Goal: Task Accomplishment & Management: Manage account settings

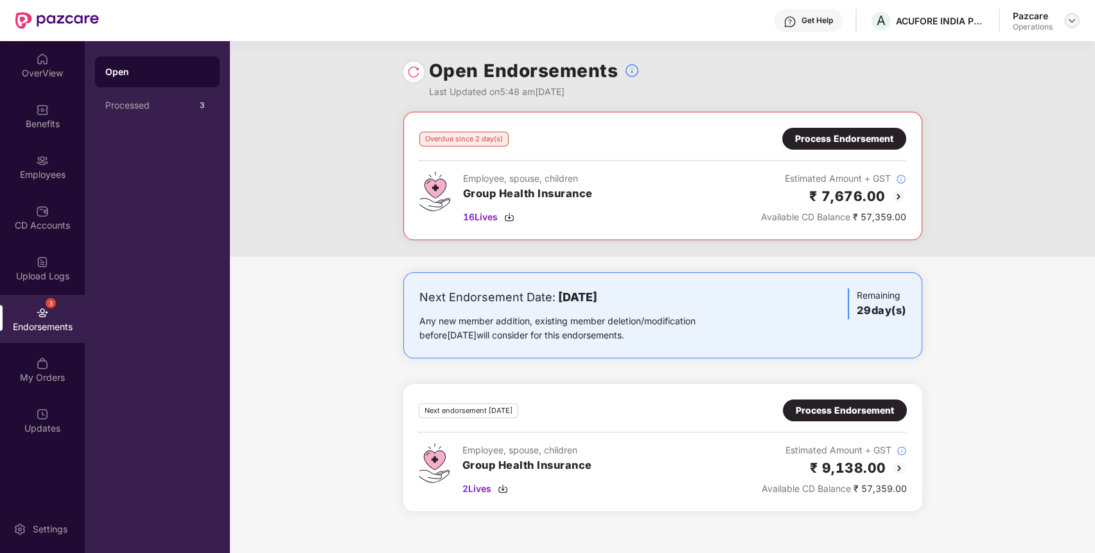
click at [1068, 21] on img at bounding box center [1071, 20] width 10 height 10
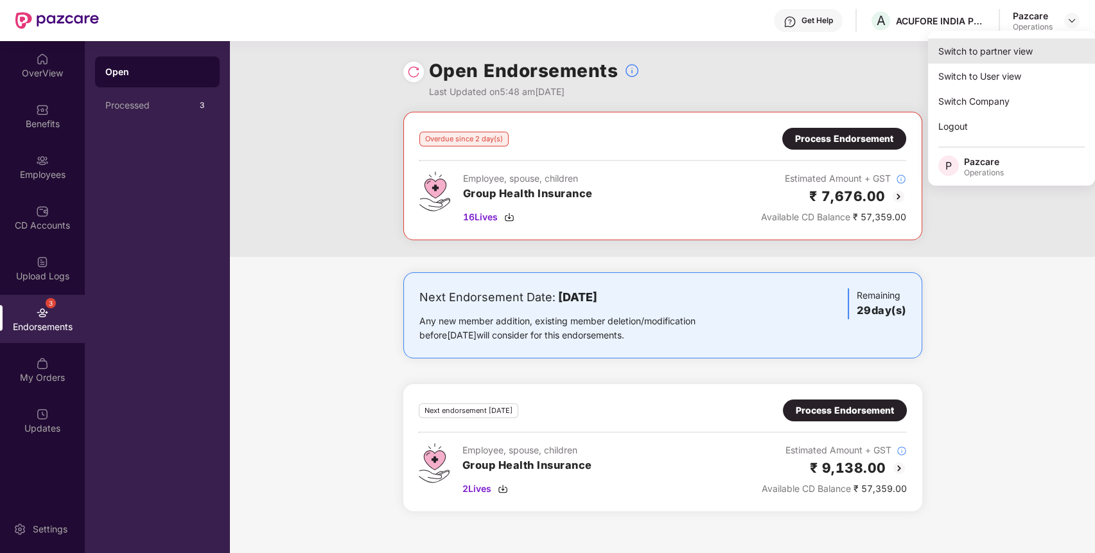
click at [1032, 56] on div "Switch to partner view" at bounding box center [1011, 51] width 167 height 25
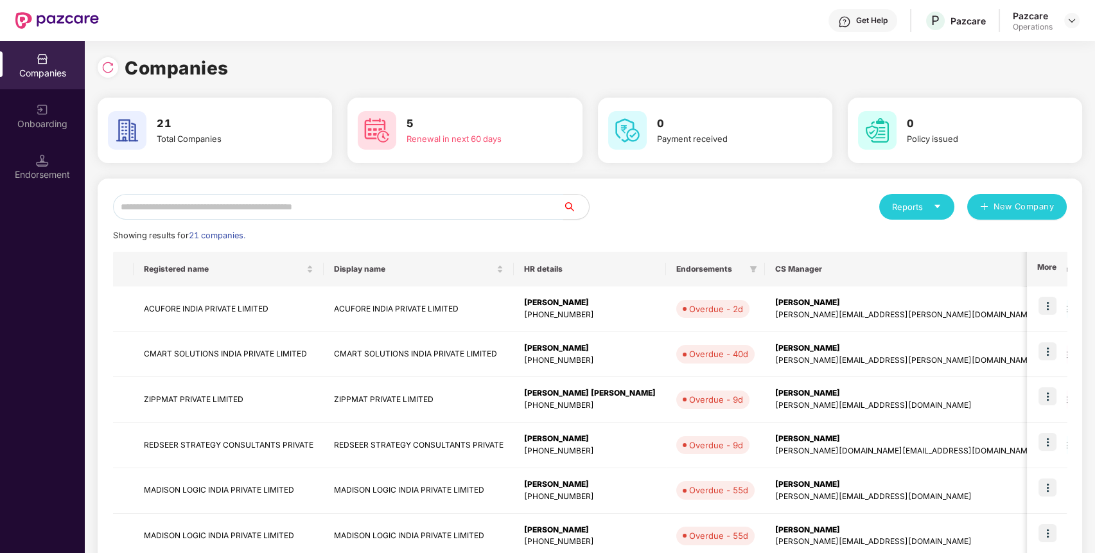
click at [478, 209] on input "text" at bounding box center [338, 207] width 450 height 26
type input "***"
click at [113, 70] on img at bounding box center [107, 67] width 13 height 13
click at [191, 209] on input "***" at bounding box center [338, 207] width 450 height 26
click at [1052, 442] on img at bounding box center [1047, 442] width 18 height 18
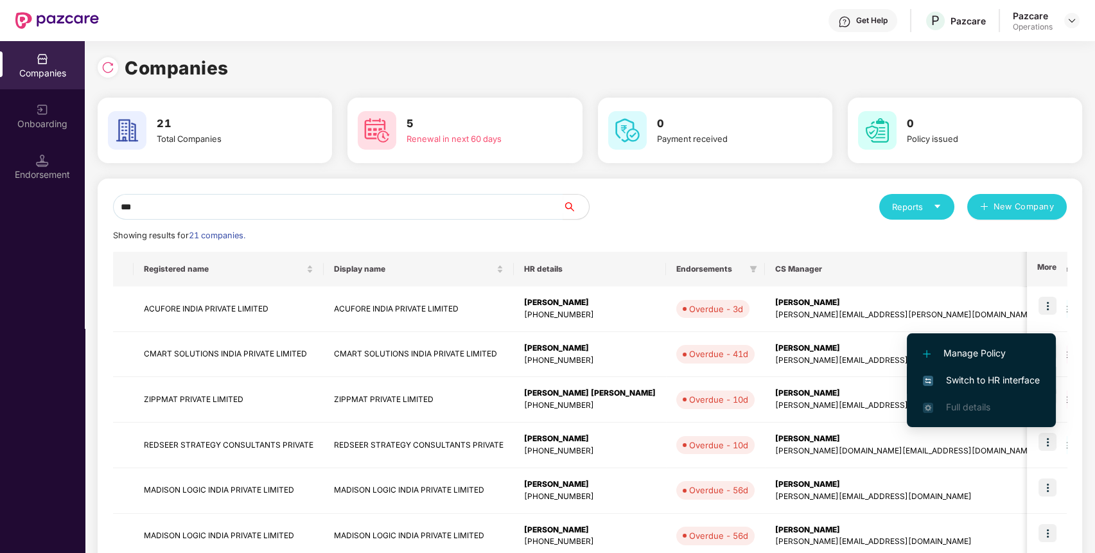
click at [980, 378] on span "Switch to HR interface" at bounding box center [981, 380] width 117 height 14
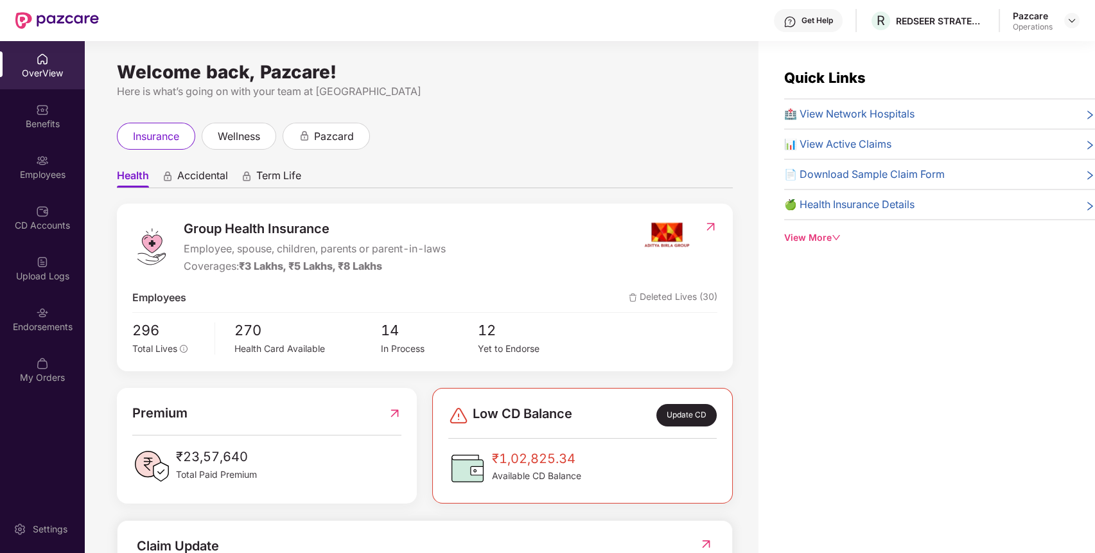
click at [42, 318] on div "Endorsements" at bounding box center [42, 319] width 85 height 48
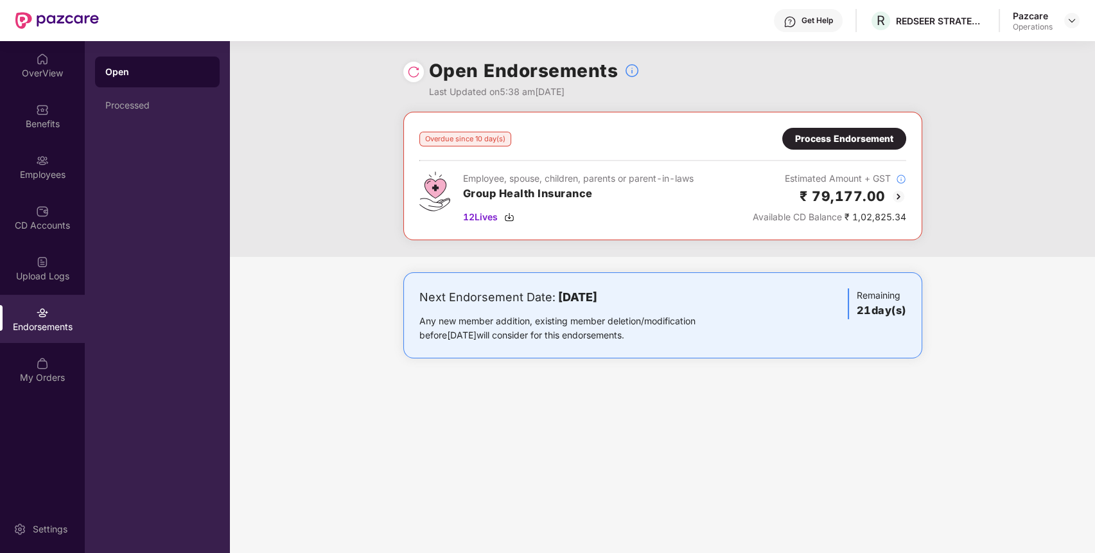
click at [835, 130] on div "Process Endorsement" at bounding box center [844, 139] width 124 height 22
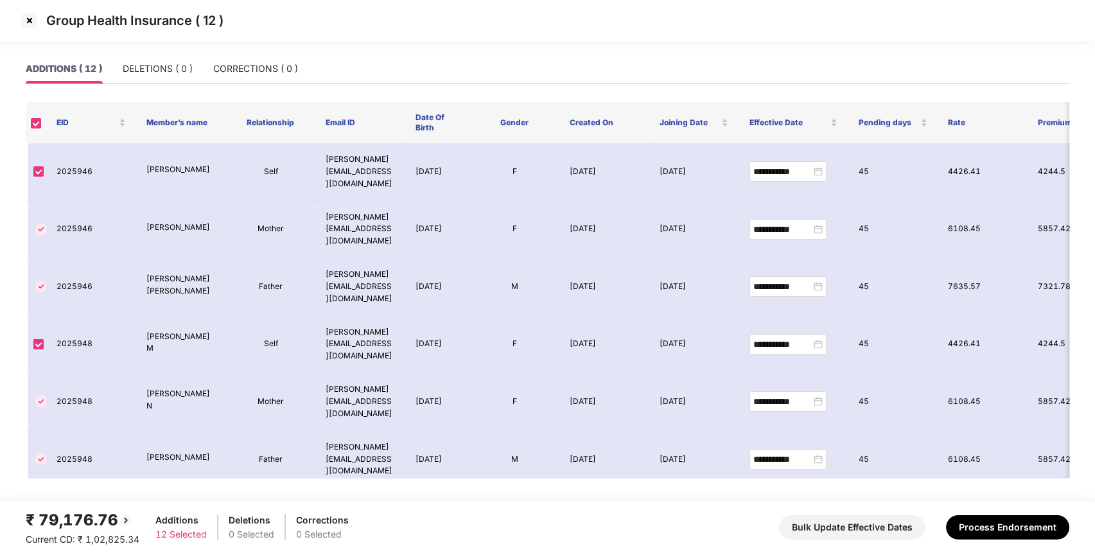
click at [34, 19] on img at bounding box center [29, 20] width 21 height 21
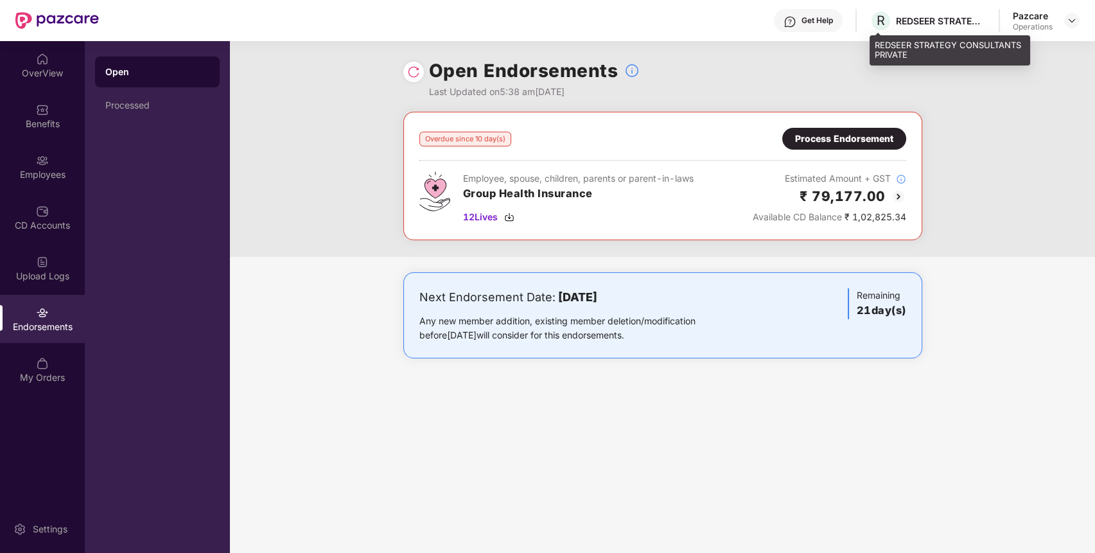
click at [945, 22] on div "REDSEER STRATEGY CONSULTANTS PRIVATE" at bounding box center [941, 21] width 90 height 12
copy div "REDSEER STRATEGY CONSULTANTS PRIVATE"
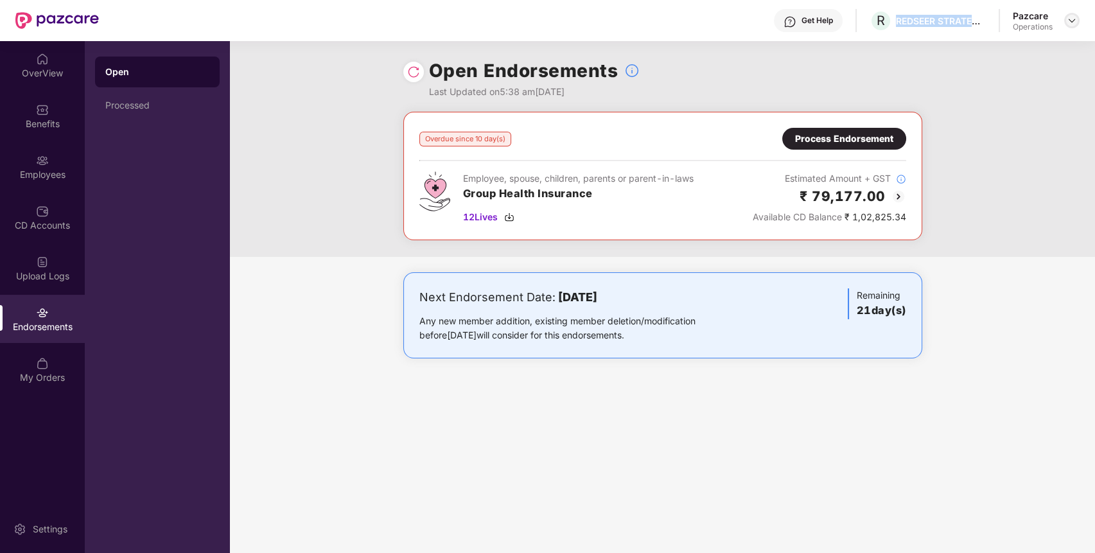
click at [1072, 19] on img at bounding box center [1071, 20] width 10 height 10
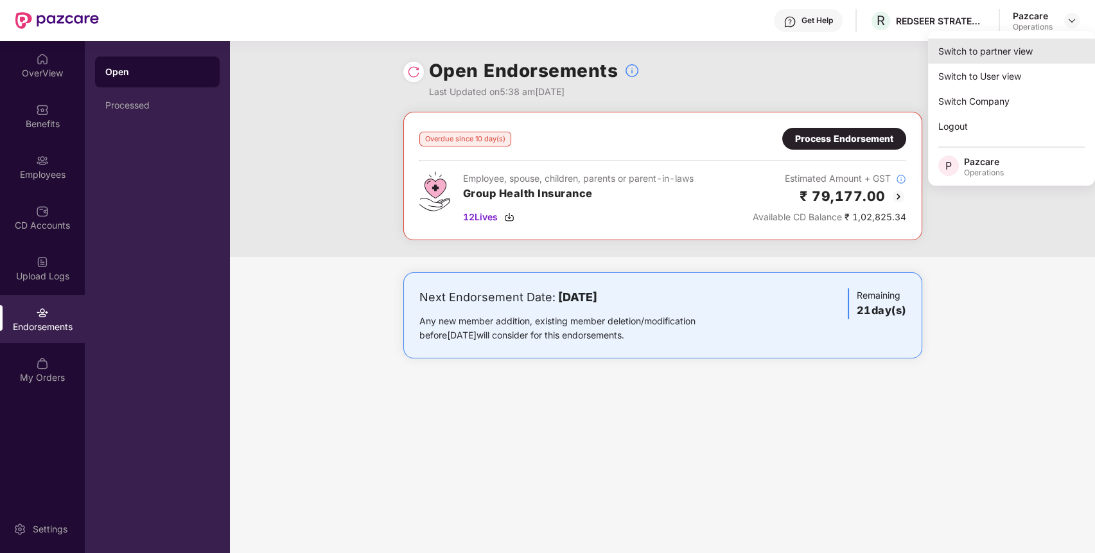
click at [1024, 44] on div "Switch to partner view" at bounding box center [1011, 51] width 167 height 25
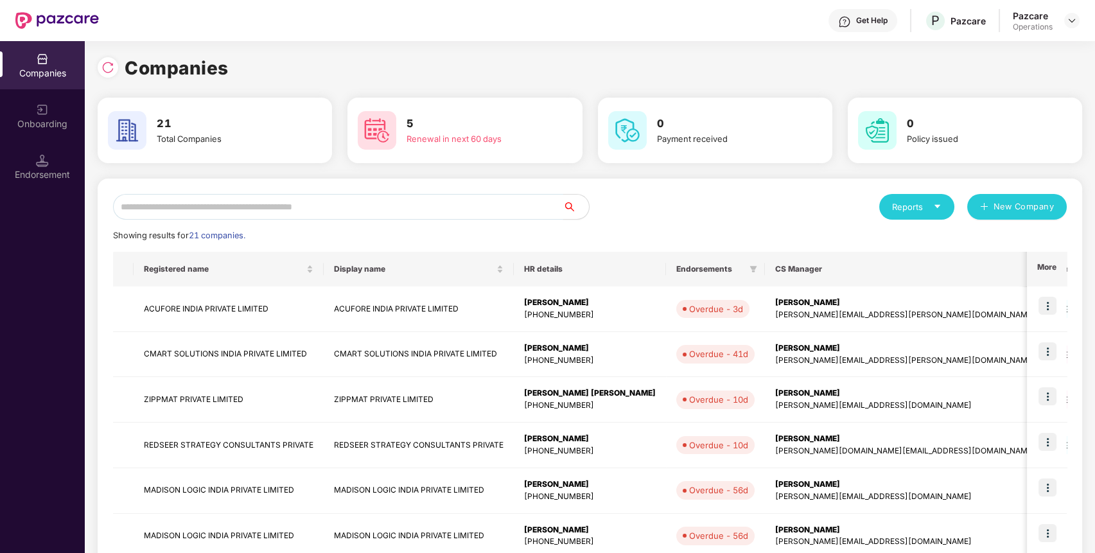
click at [419, 200] on input "text" at bounding box center [338, 207] width 450 height 26
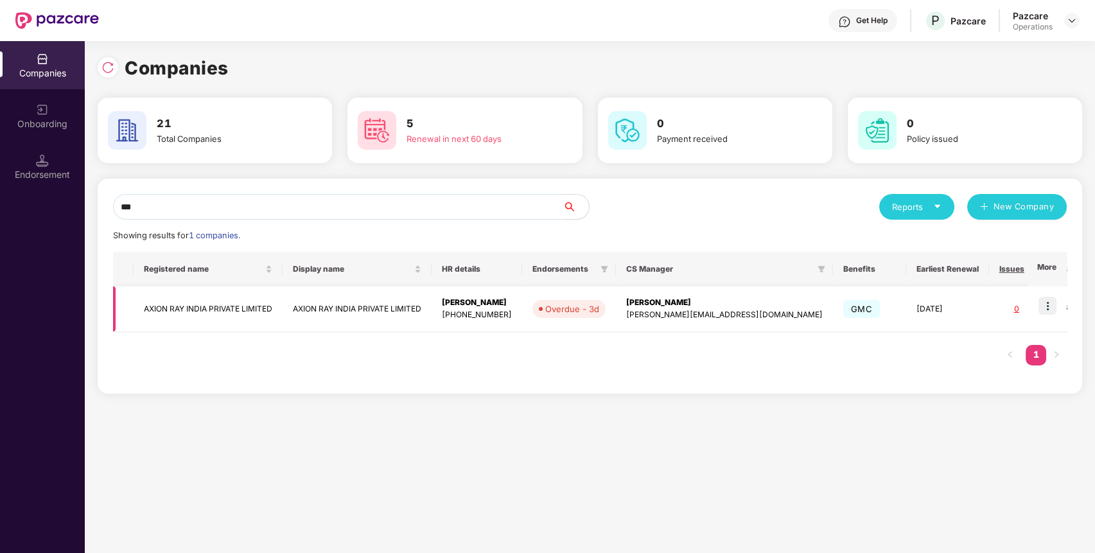
type input "***"
click at [1053, 302] on img at bounding box center [1047, 306] width 18 height 18
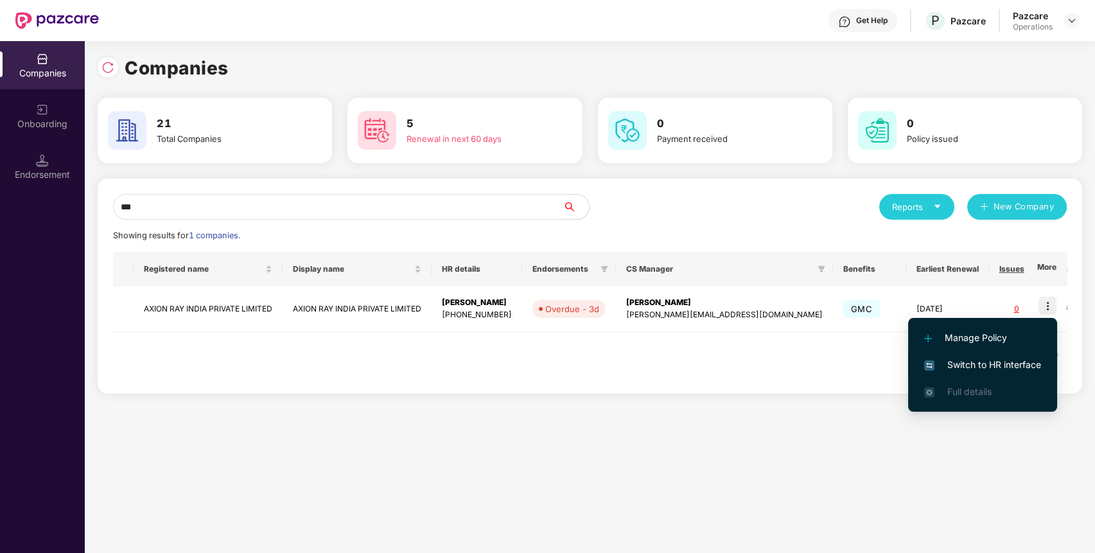
click at [991, 366] on span "Switch to HR interface" at bounding box center [982, 365] width 117 height 14
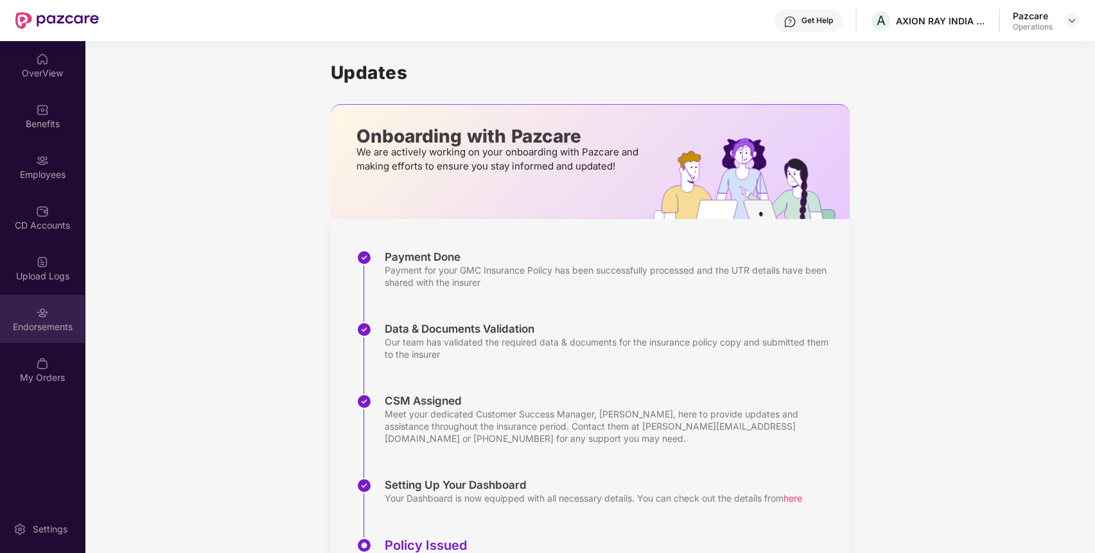
click at [76, 322] on div "Endorsements" at bounding box center [42, 326] width 85 height 13
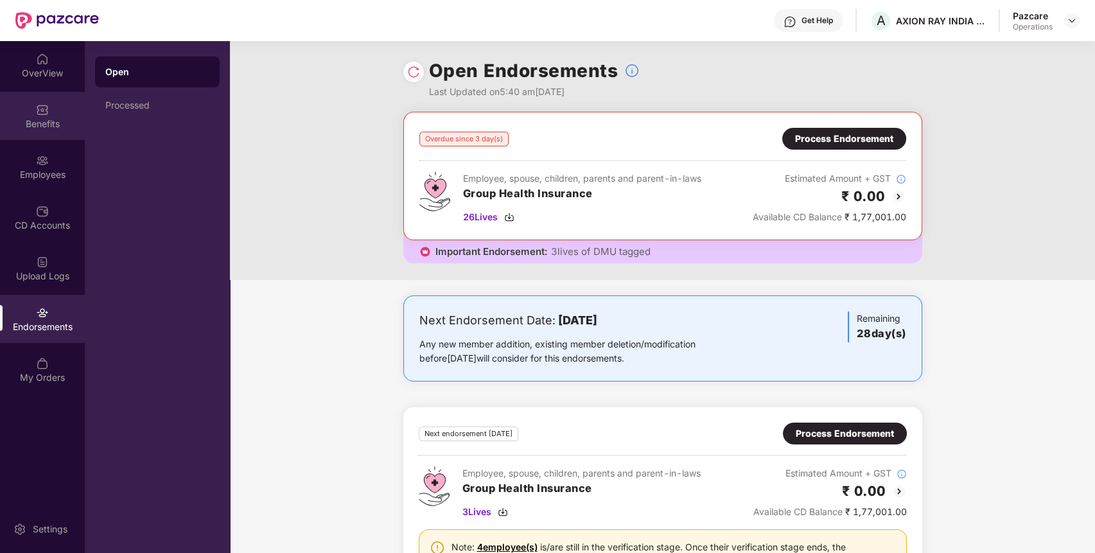
click at [49, 117] on div "Benefits" at bounding box center [42, 123] width 85 height 13
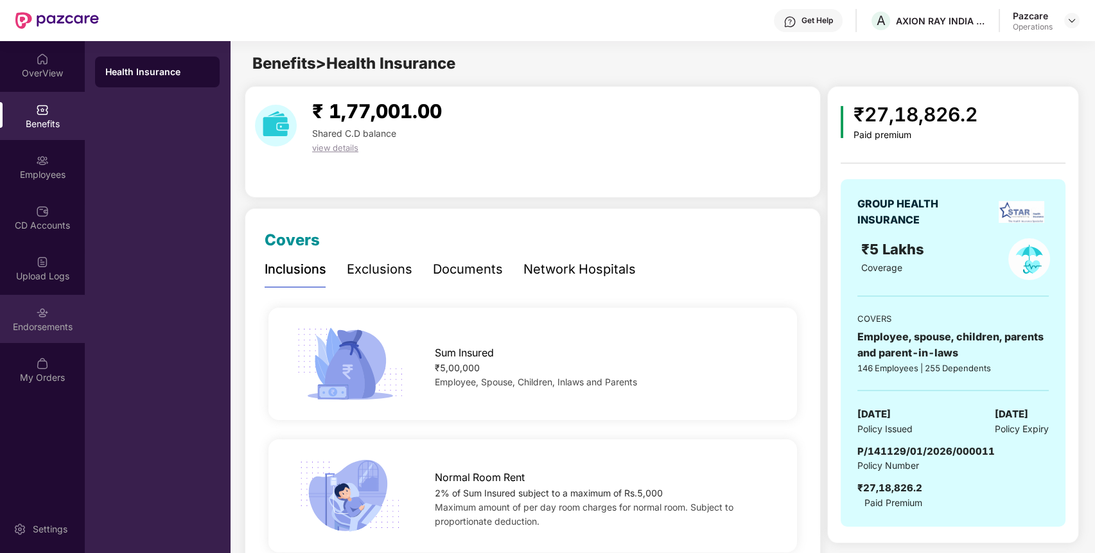
click at [15, 331] on div "Endorsements" at bounding box center [42, 326] width 85 height 13
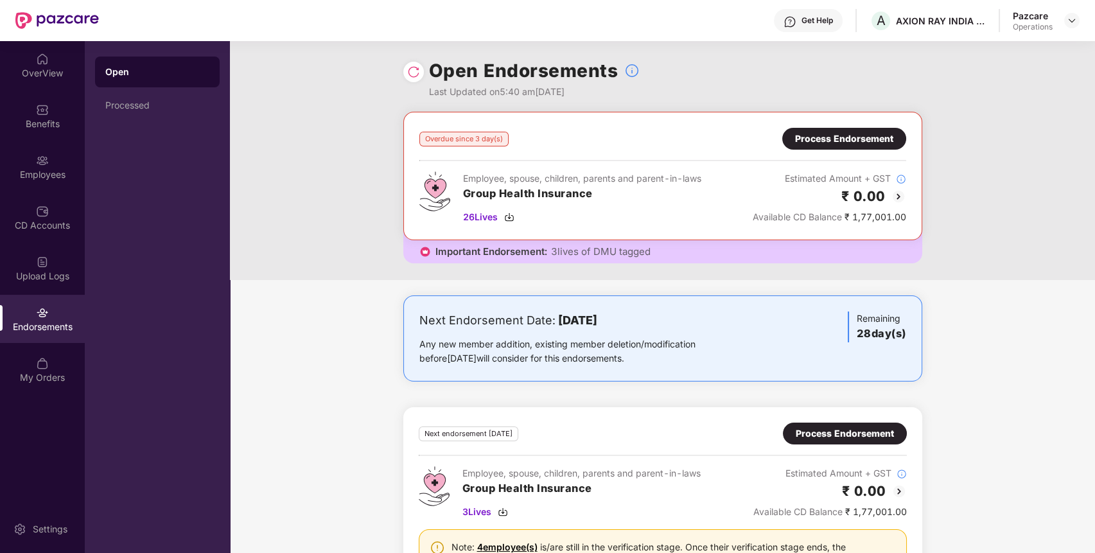
click at [871, 132] on div "Process Endorsement" at bounding box center [844, 139] width 98 height 14
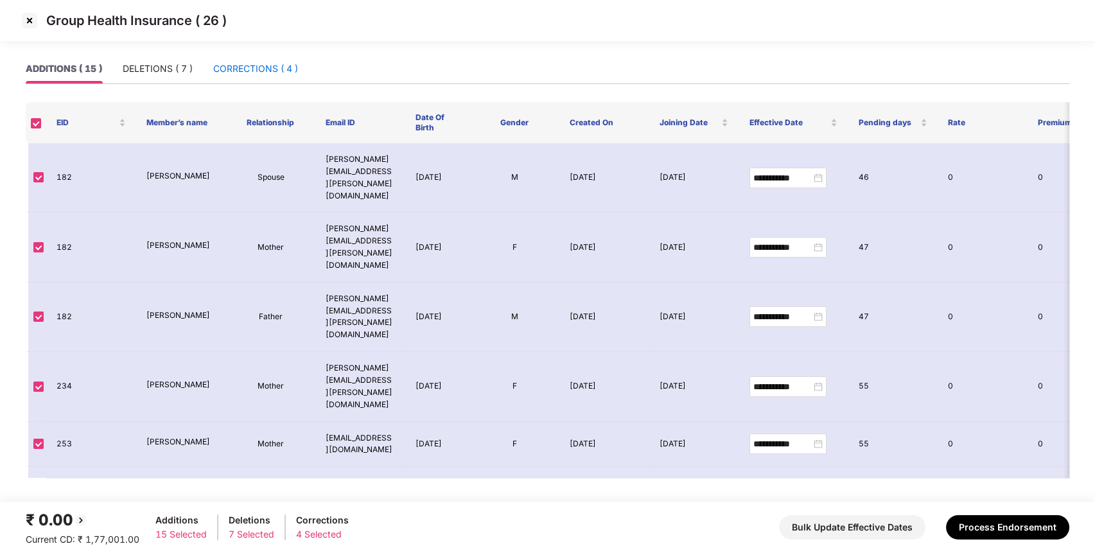
click at [256, 67] on div "CORRECTIONS ( 4 )" at bounding box center [255, 69] width 85 height 14
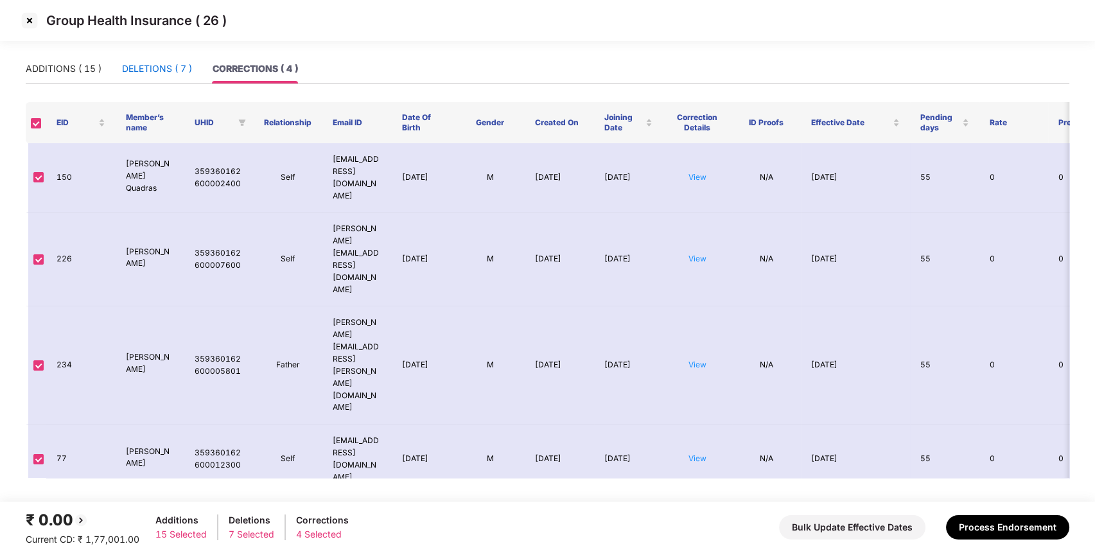
click at [143, 72] on div "DELETIONS ( 7 )" at bounding box center [157, 69] width 70 height 14
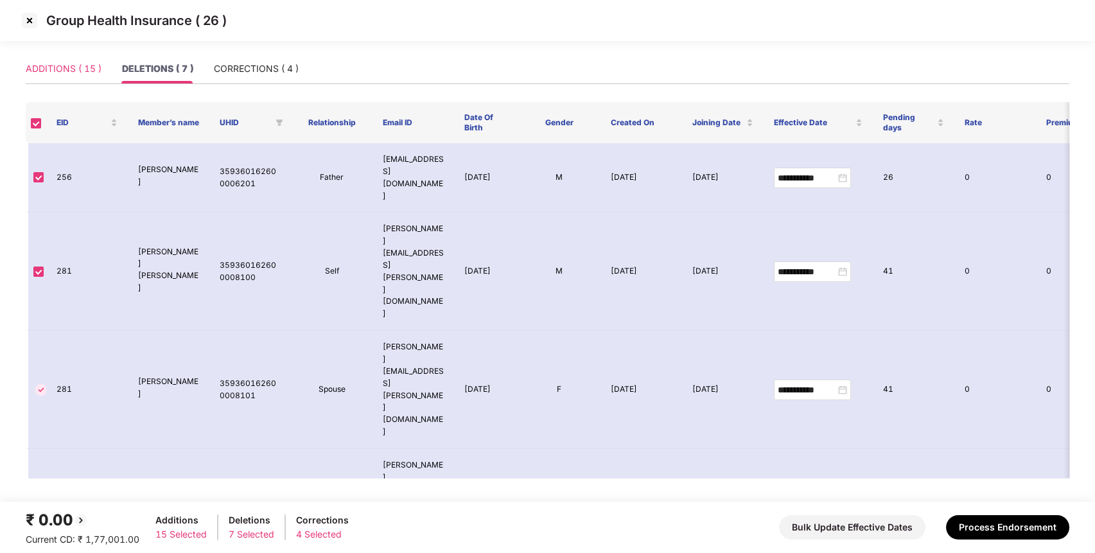
click at [82, 76] on div "ADDITIONS ( 15 )" at bounding box center [64, 69] width 76 height 30
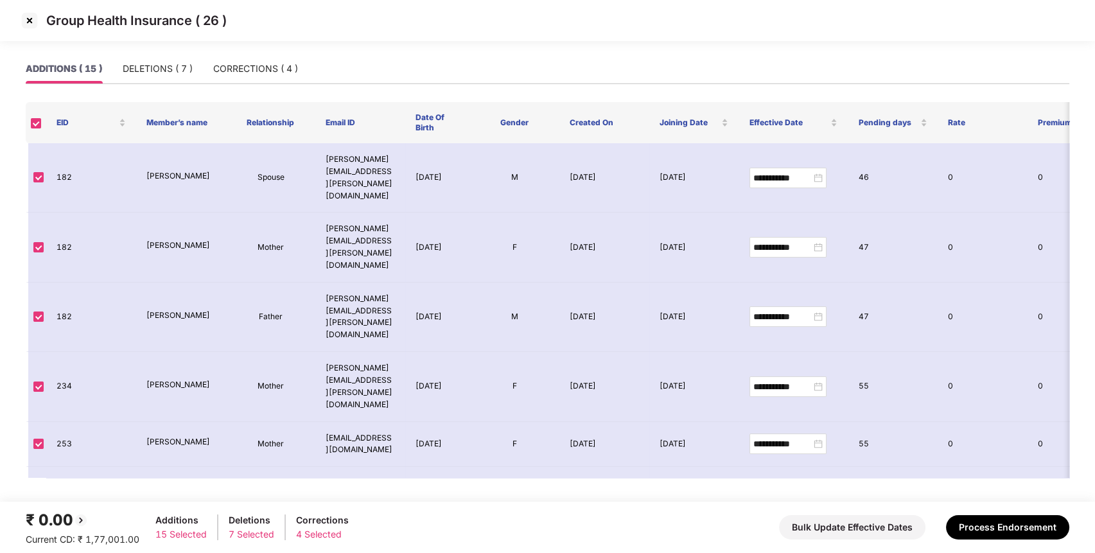
click at [30, 21] on img at bounding box center [29, 20] width 21 height 21
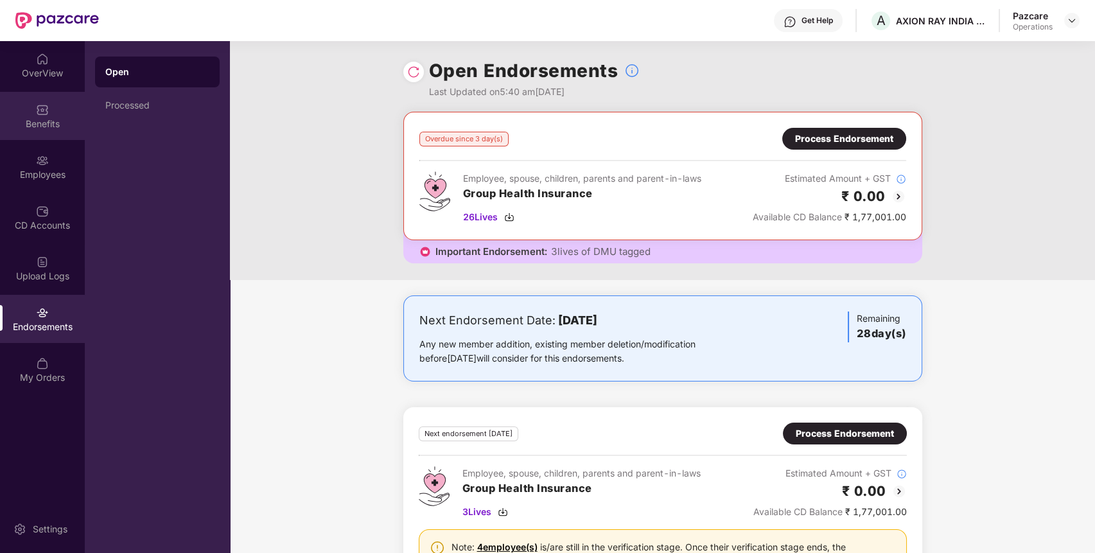
click at [48, 114] on img at bounding box center [42, 109] width 13 height 13
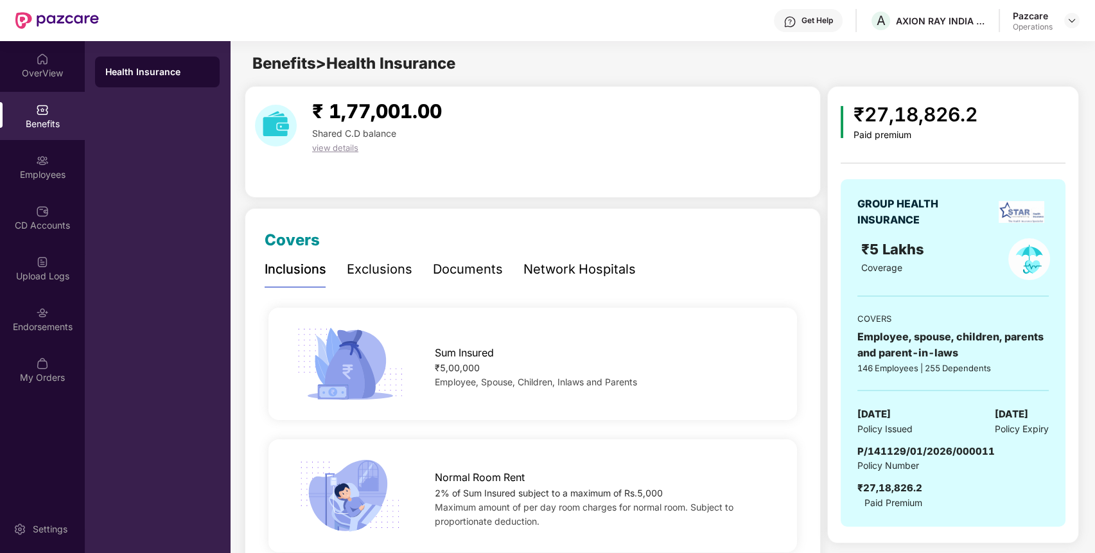
click at [1014, 216] on img at bounding box center [1021, 212] width 46 height 22
click at [1077, 22] on div at bounding box center [1071, 20] width 15 height 15
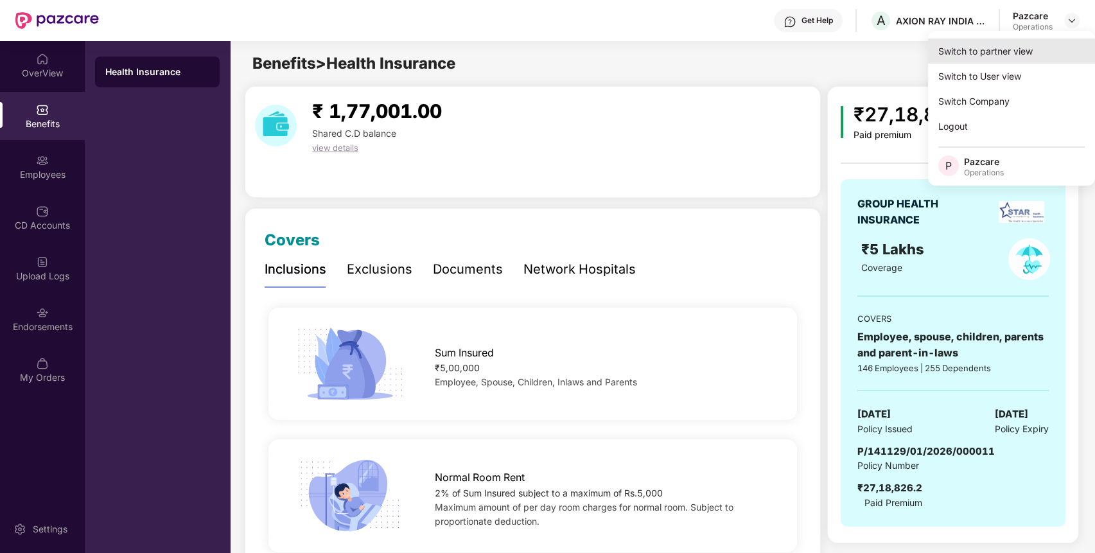
click at [1020, 41] on div "Switch to partner view" at bounding box center [1011, 51] width 167 height 25
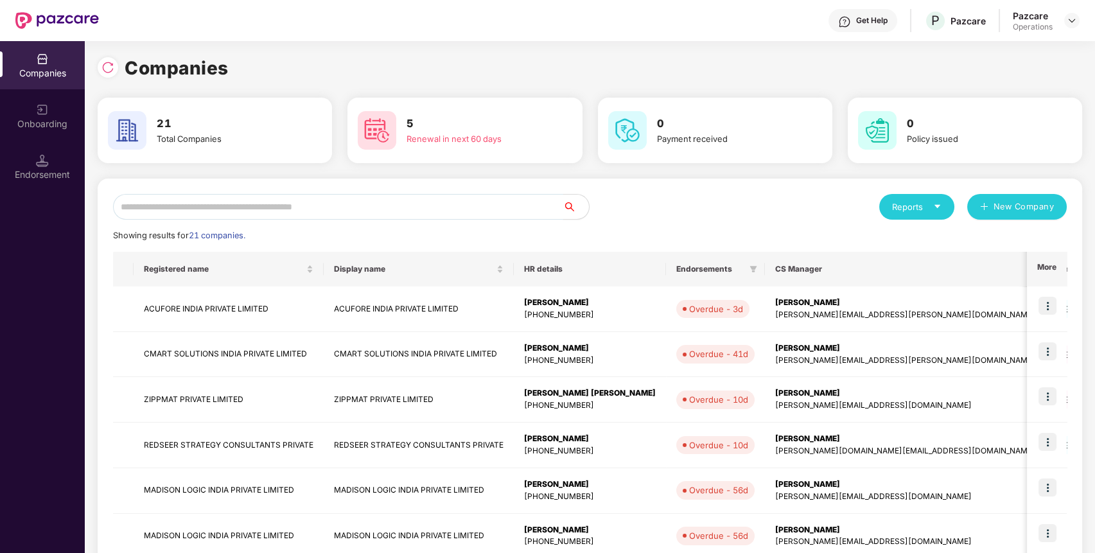
click at [503, 208] on input "text" at bounding box center [338, 207] width 450 height 26
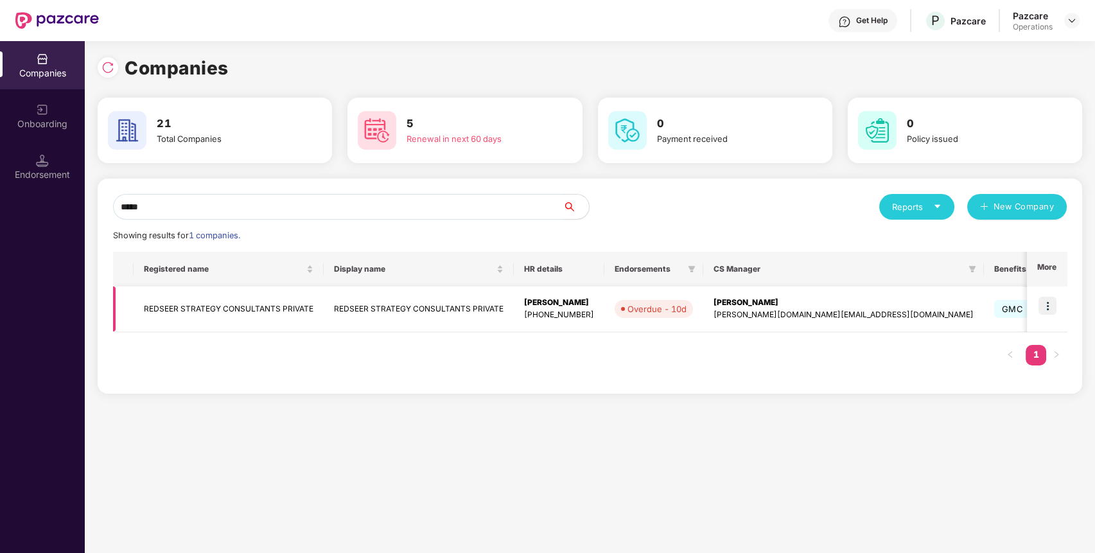
type input "*****"
click at [1049, 304] on img at bounding box center [1047, 306] width 18 height 18
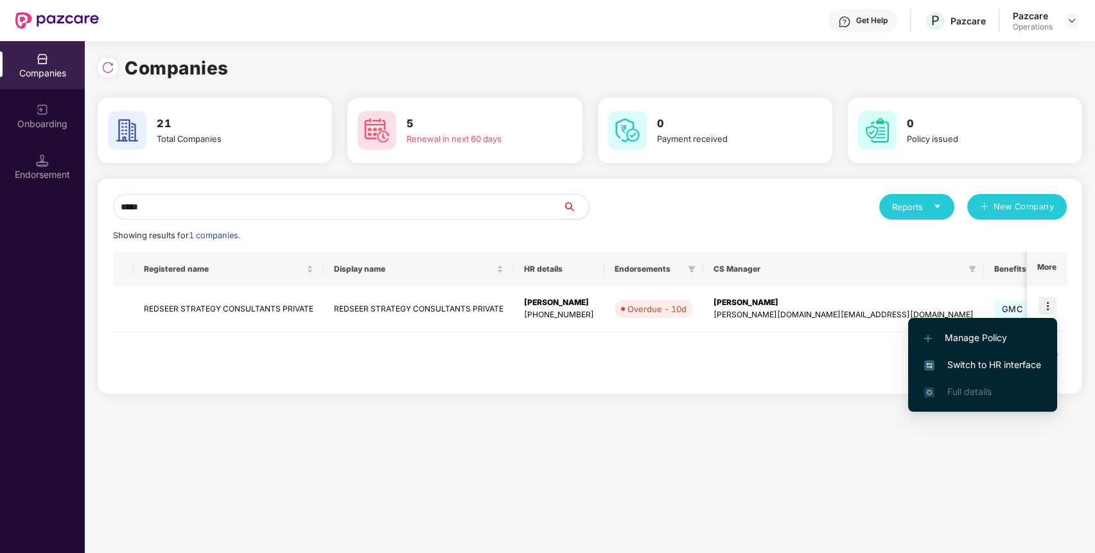
click at [1017, 360] on span "Switch to HR interface" at bounding box center [982, 365] width 117 height 14
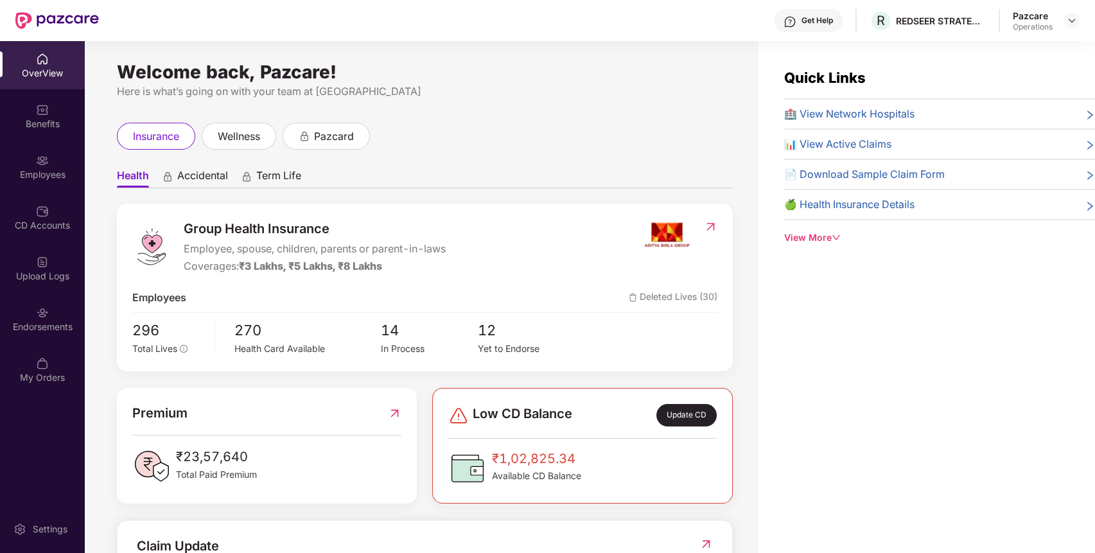
click at [46, 324] on div "Endorsements" at bounding box center [42, 326] width 85 height 13
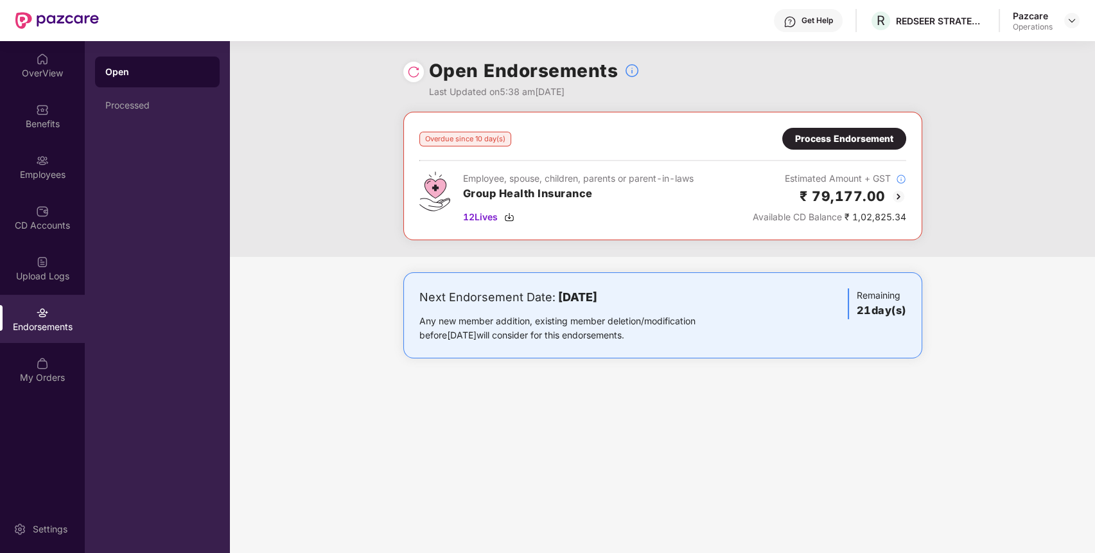
click at [875, 133] on div "Process Endorsement" at bounding box center [844, 139] width 98 height 14
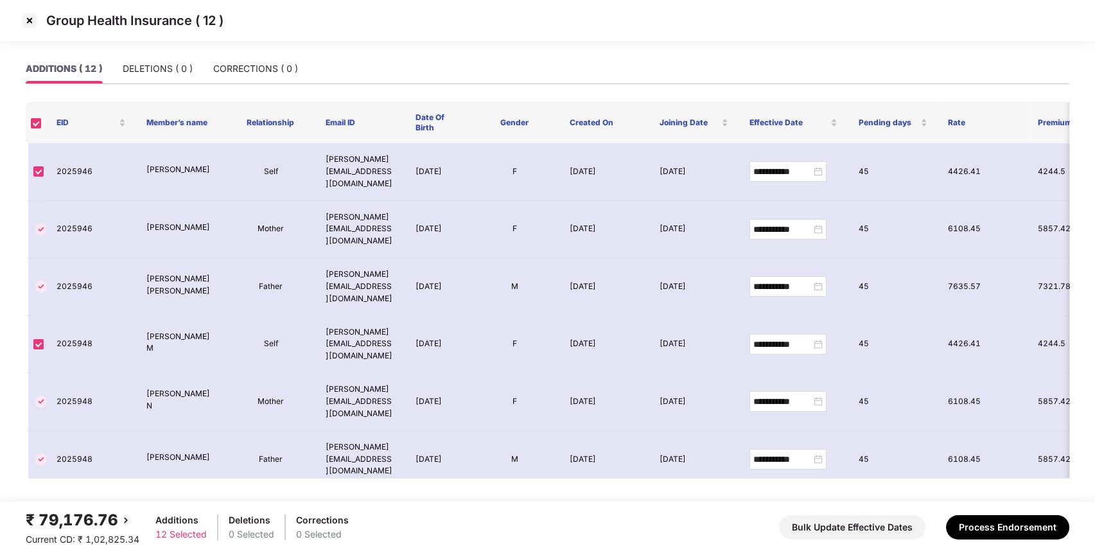
click at [25, 17] on img at bounding box center [29, 20] width 21 height 21
